Goal: Information Seeking & Learning: Find specific fact

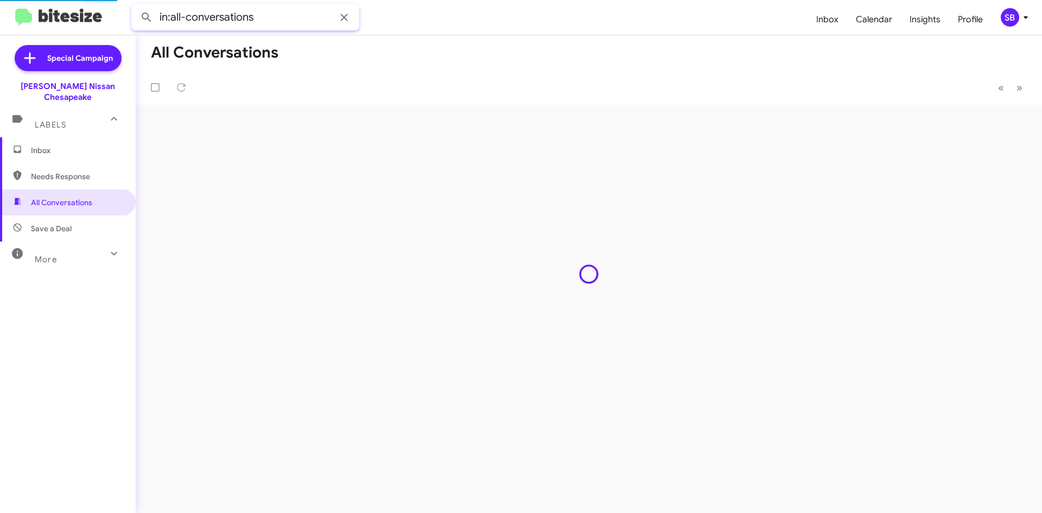
click at [206, 20] on input "in:all-conversations" at bounding box center [245, 17] width 228 height 26
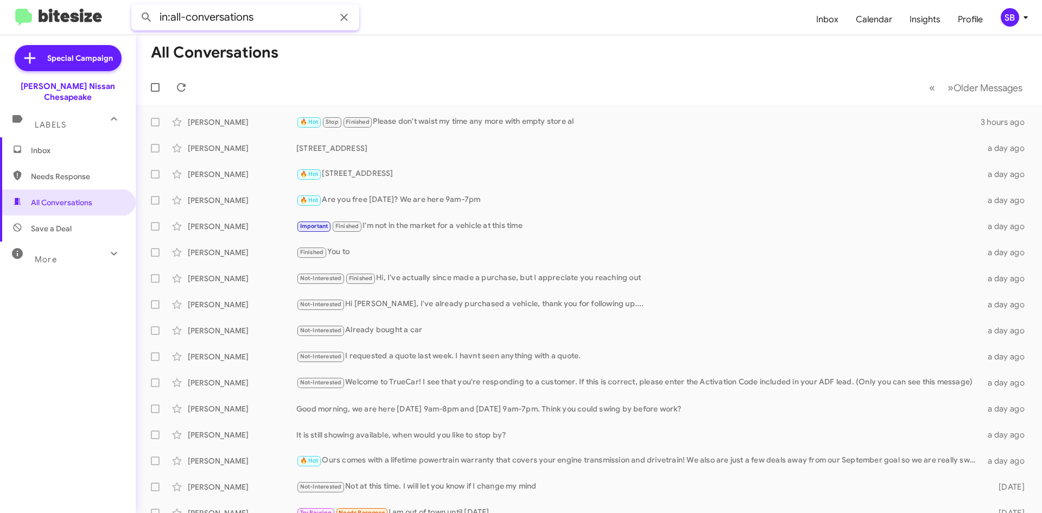
drag, startPoint x: 260, startPoint y: 15, endPoint x: 78, endPoint y: 29, distance: 183.3
click at [78, 29] on mat-toolbar "in:all-conversations Inbox Calendar Insights Profile SB" at bounding box center [521, 17] width 1042 height 35
click at [136, 7] on button at bounding box center [147, 18] width 22 height 22
type input "EPP"
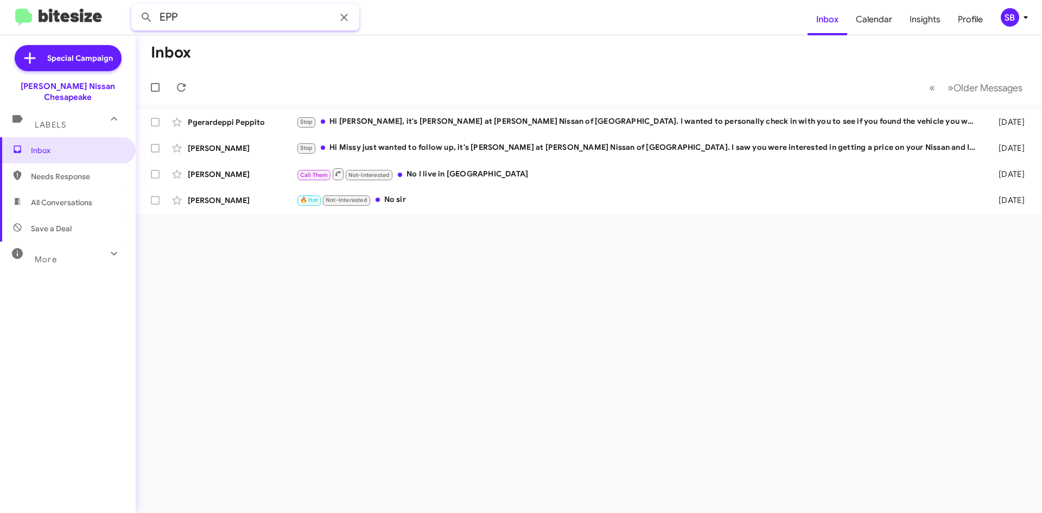
drag, startPoint x: 229, startPoint y: 14, endPoint x: 158, endPoint y: 23, distance: 71.7
click at [158, 23] on input "EPP" at bounding box center [245, 17] width 228 height 26
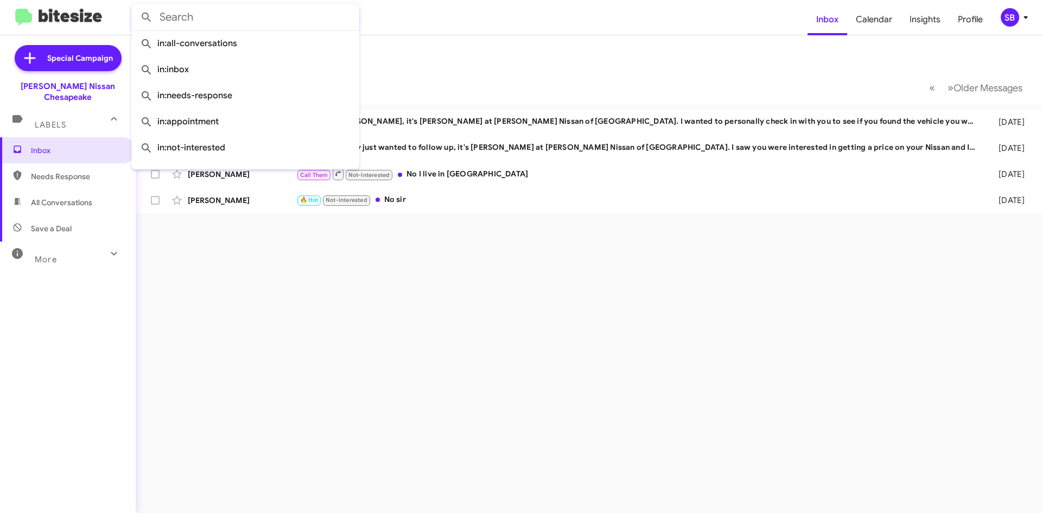
paste input "(757) 609 - 5534"
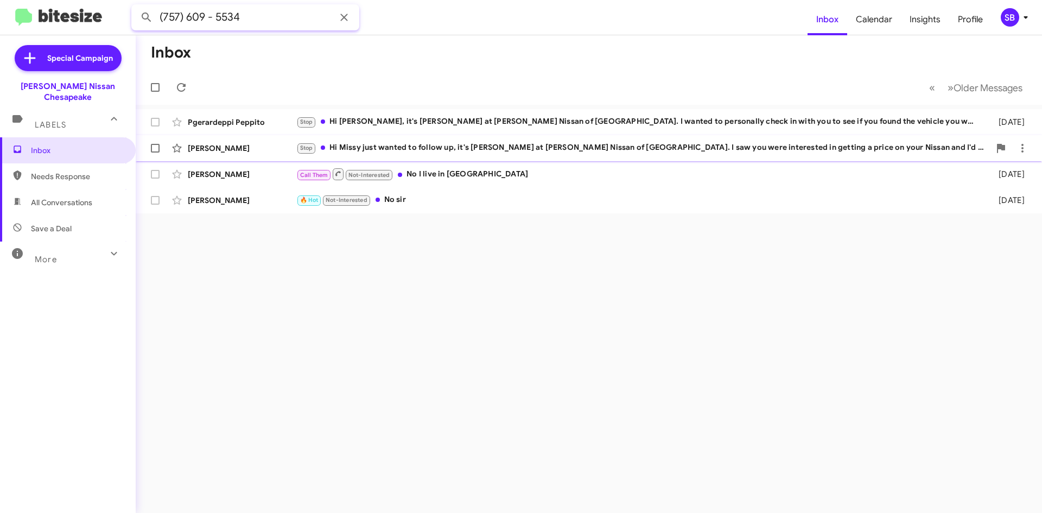
click at [136, 7] on button at bounding box center [147, 18] width 22 height 22
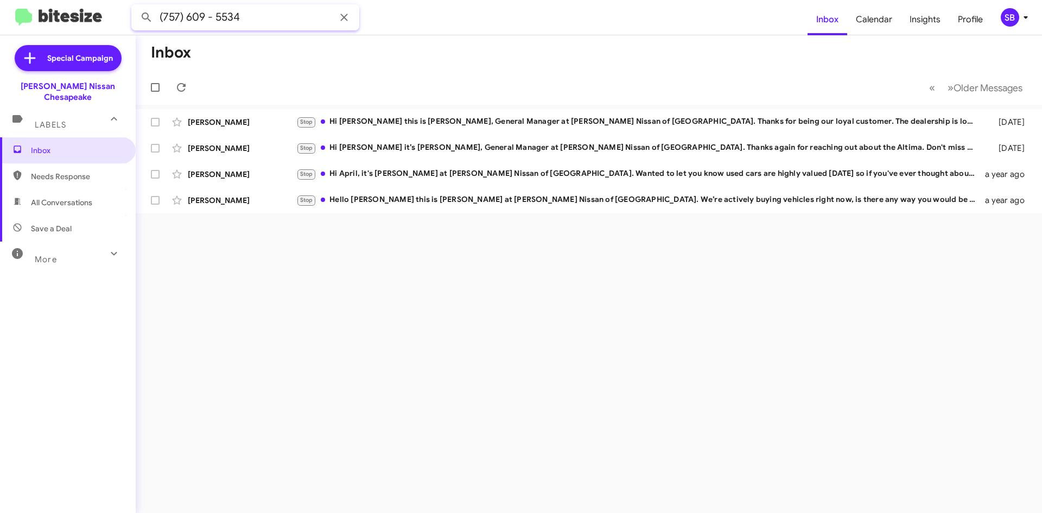
click at [282, 10] on input "(757) 609 - 5534" at bounding box center [245, 17] width 228 height 26
click at [136, 7] on button at bounding box center [147, 18] width 22 height 22
click at [45, 120] on span "Labels" at bounding box center [50, 125] width 31 height 10
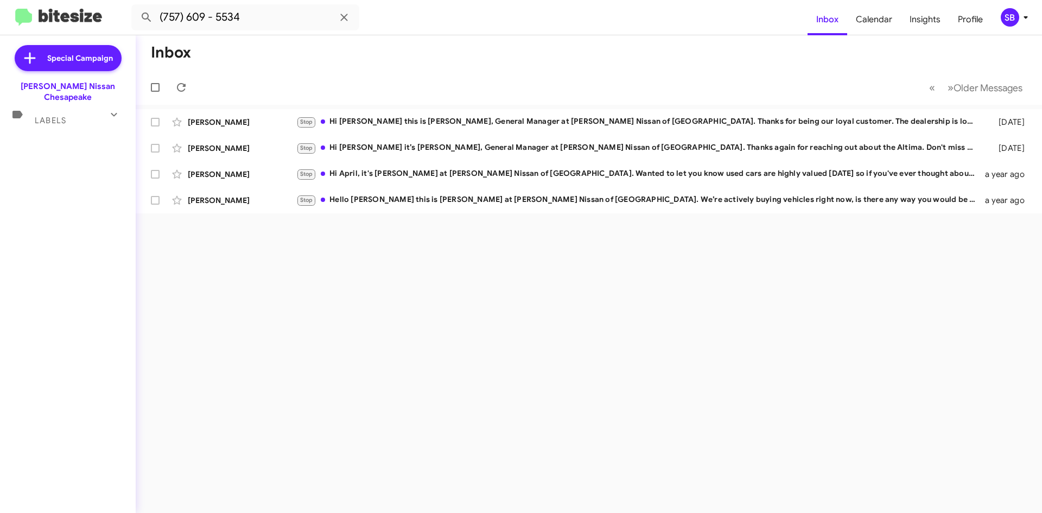
click at [45, 158] on div "Special Campaign Banister Nissan Chesapeake Labels Inbox Needs Response All Con…" at bounding box center [68, 271] width 136 height 473
click at [58, 116] on span "Labels" at bounding box center [50, 121] width 31 height 10
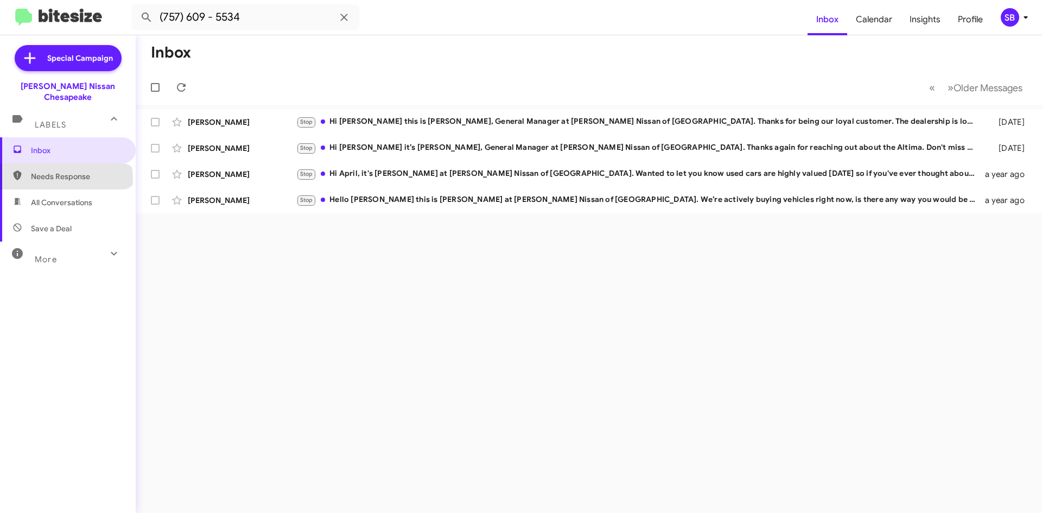
click at [66, 171] on span "Needs Response" at bounding box center [77, 176] width 92 height 11
type input "in:needs-response"
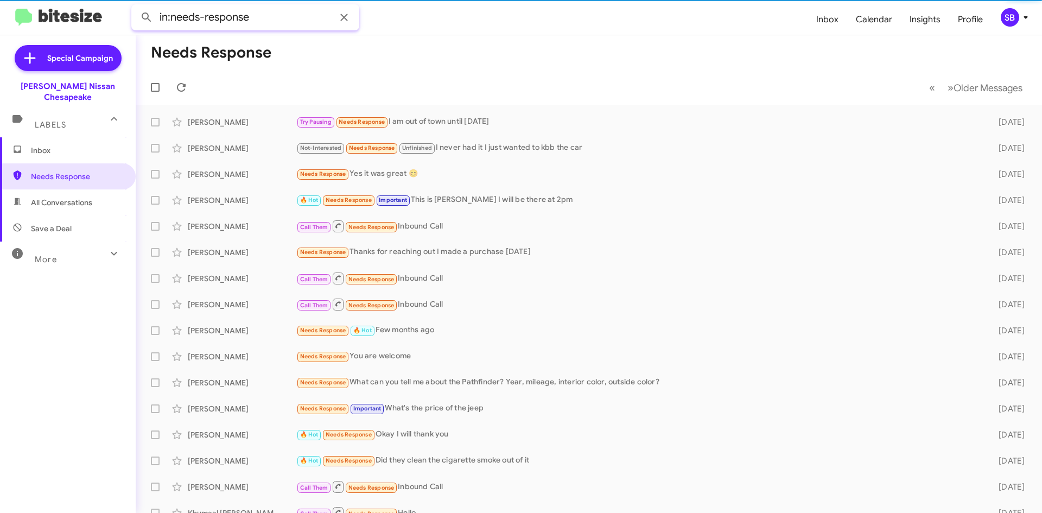
click at [274, 14] on input "in:needs-response" at bounding box center [245, 17] width 228 height 26
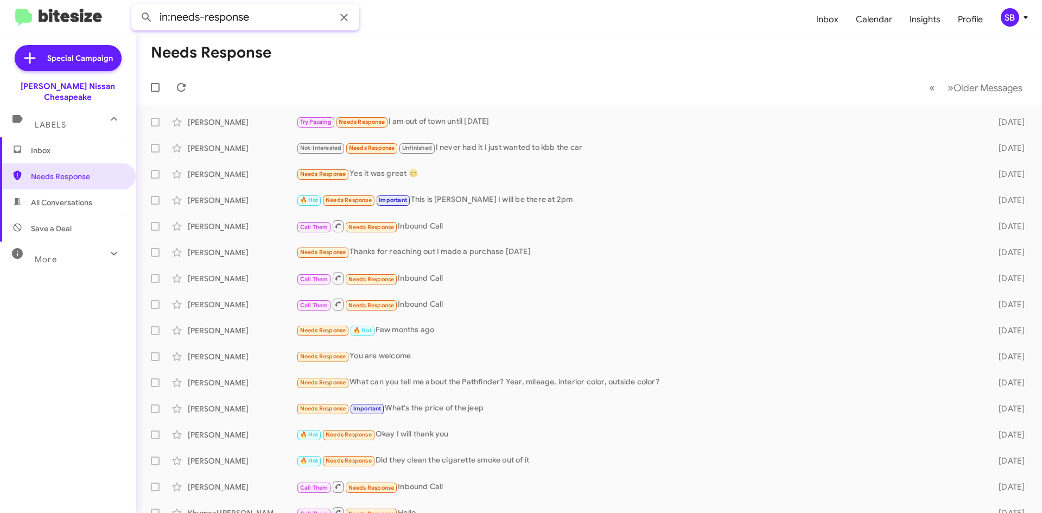
click at [83, 21] on mat-toolbar "in:needs-response Inbox Calendar Insights Profile SB" at bounding box center [521, 17] width 1042 height 35
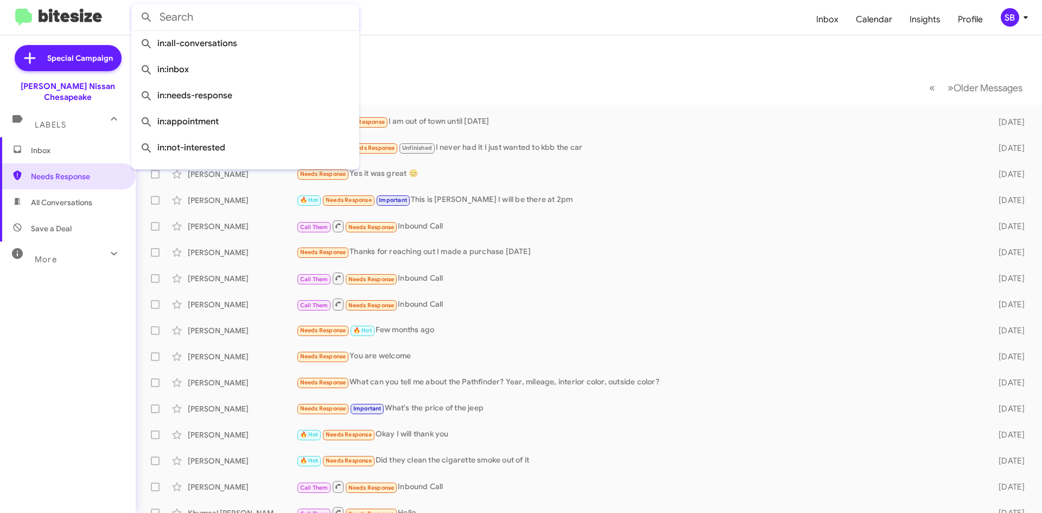
paste input "(757) 609 - 5534"
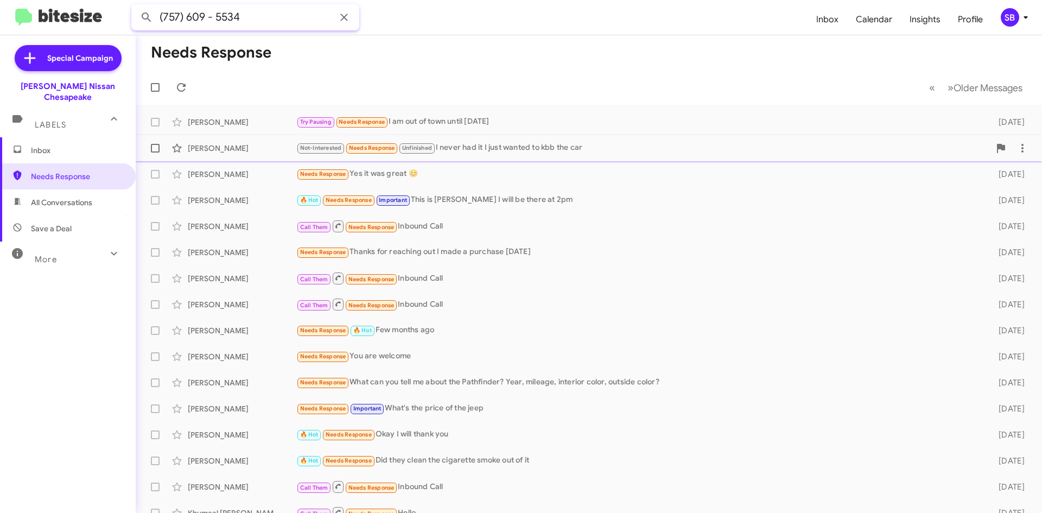
click at [136, 7] on button at bounding box center [147, 18] width 22 height 22
type input "(757) 609 - 5534"
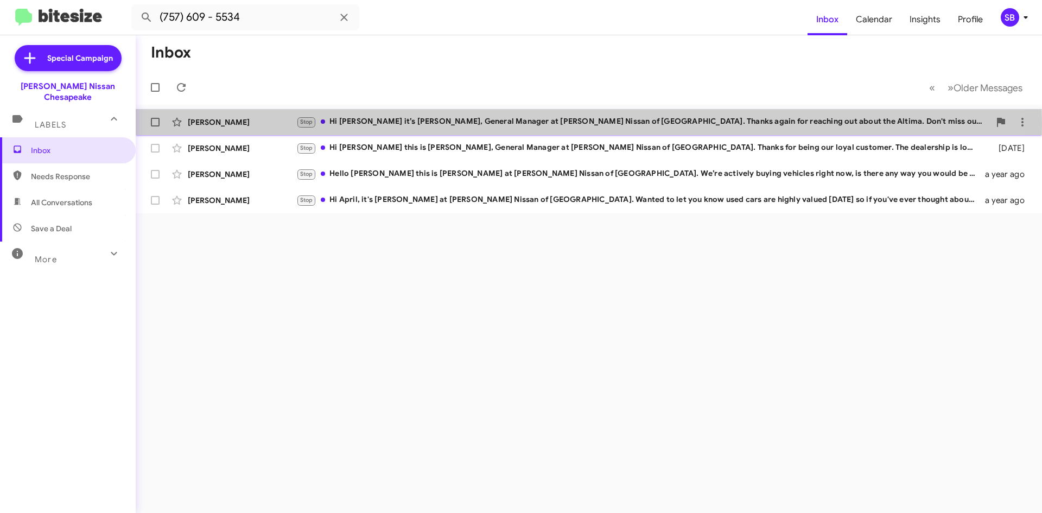
click at [412, 125] on div "Stop Hi Teresa it’s Brian Pinkney, General Manager at Banister Nissan of Chesap…" at bounding box center [642, 122] width 693 height 12
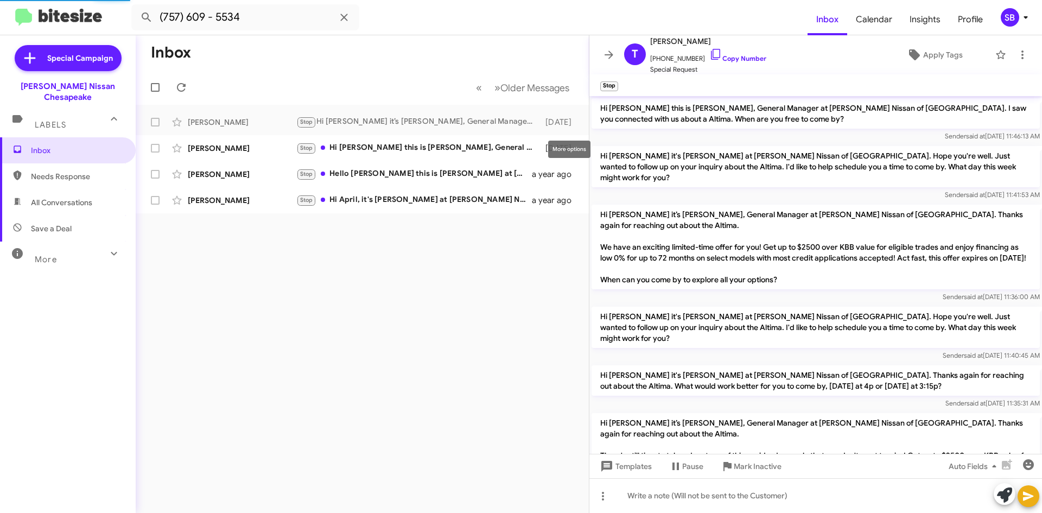
scroll to position [1055, 0]
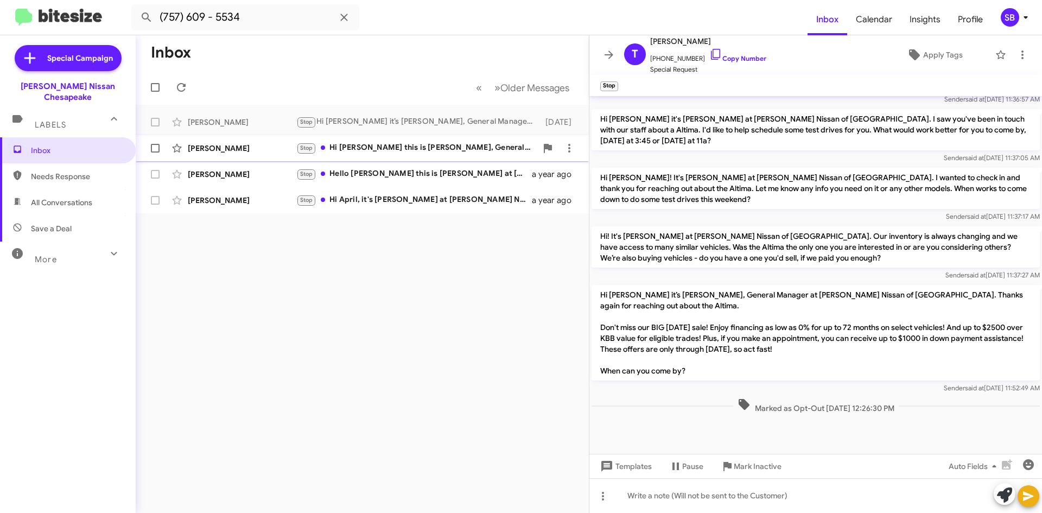
click at [370, 150] on div "Stop Hi Robin this is Brian Pinkney, General Manager at Banister Nissan of Ches…" at bounding box center [416, 148] width 240 height 12
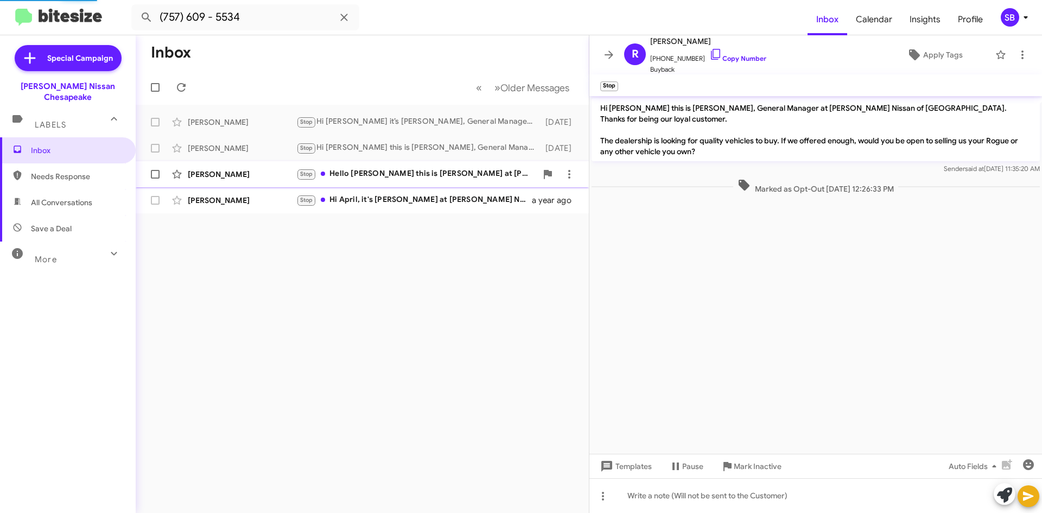
click at [367, 168] on div "Stop Hello Eloise this is Dan Banister at Banister Nissan of Chesapeake. We’re …" at bounding box center [416, 174] width 240 height 12
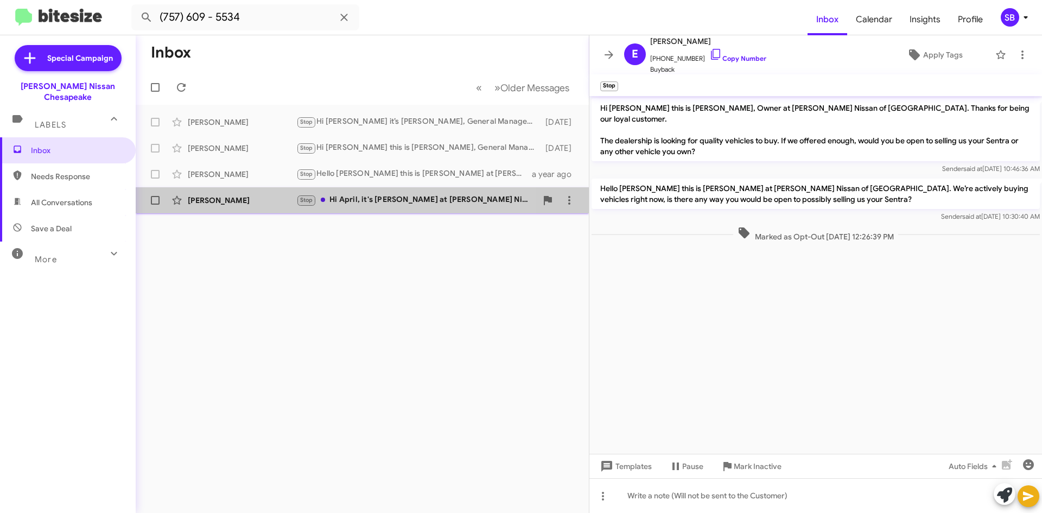
click at [355, 194] on div "Stop Hi April, it's Dan Banister at Banister Nissan of Chesapeake. Wanted to le…" at bounding box center [416, 200] width 240 height 12
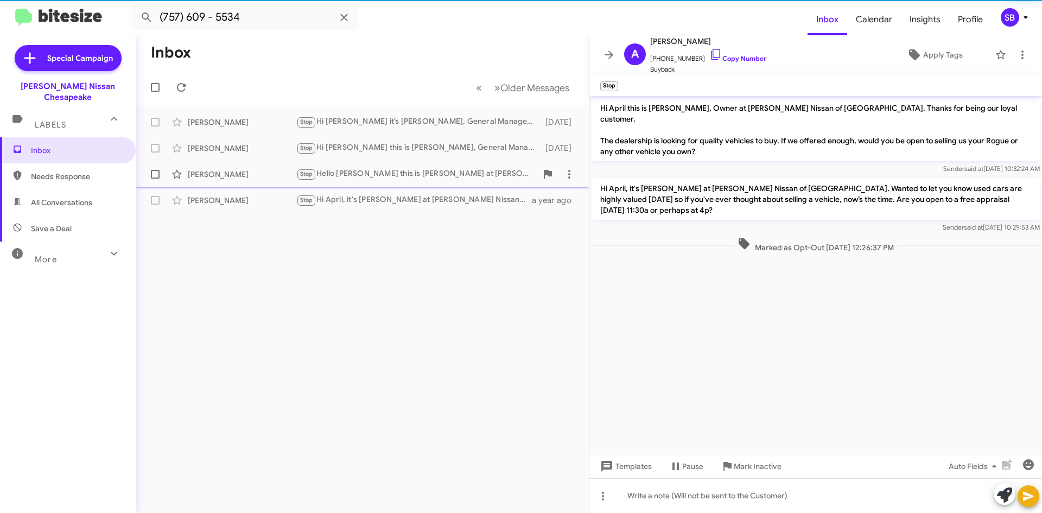
click at [364, 170] on div "Stop Hello Eloise this is Dan Banister at Banister Nissan of Chesapeake. We’re …" at bounding box center [416, 174] width 240 height 12
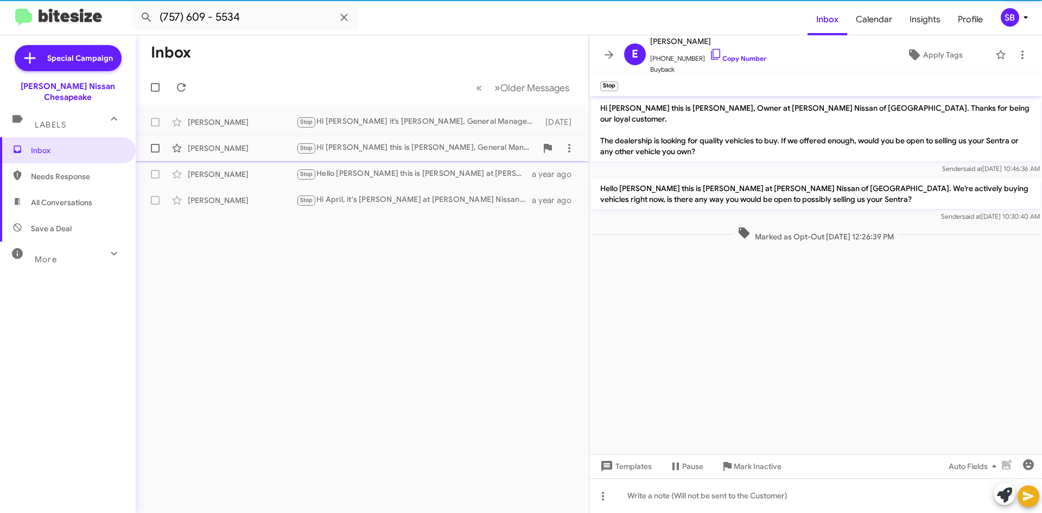
click at [367, 151] on div "Stop Hi Robin this is Brian Pinkney, General Manager at Banister Nissan of Ches…" at bounding box center [416, 148] width 240 height 12
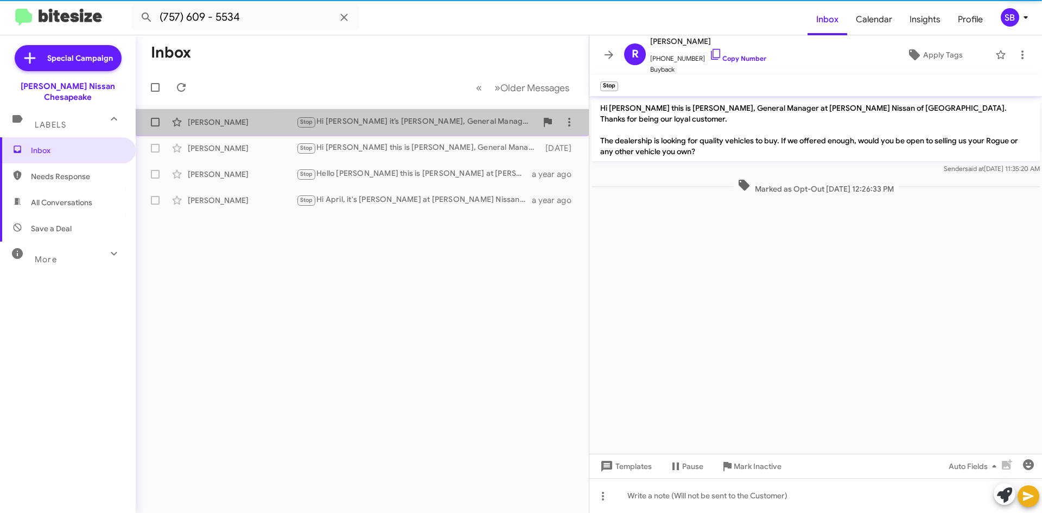
click at [368, 132] on div "Teresa Willis-Knapp Stop Hi Teresa it’s Brian Pinkney, General Manager at Banis…" at bounding box center [362, 122] width 436 height 22
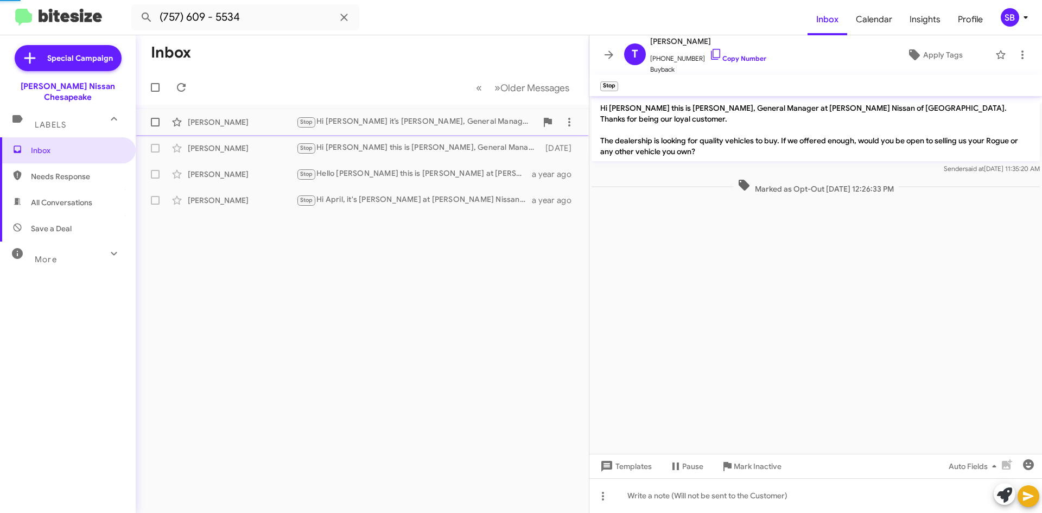
scroll to position [1055, 0]
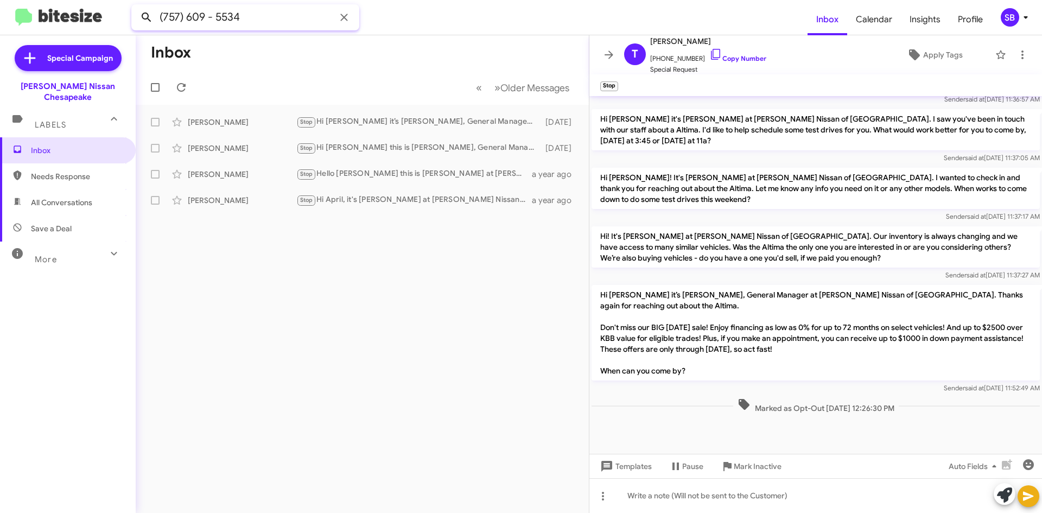
drag, startPoint x: 245, startPoint y: 18, endPoint x: 153, endPoint y: 17, distance: 92.2
click at [153, 17] on div "(757) 609 - 5534" at bounding box center [245, 17] width 228 height 26
